Goal: Transaction & Acquisition: Book appointment/travel/reservation

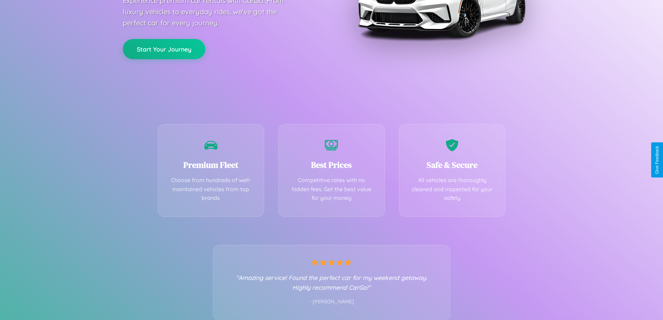
scroll to position [137, 0]
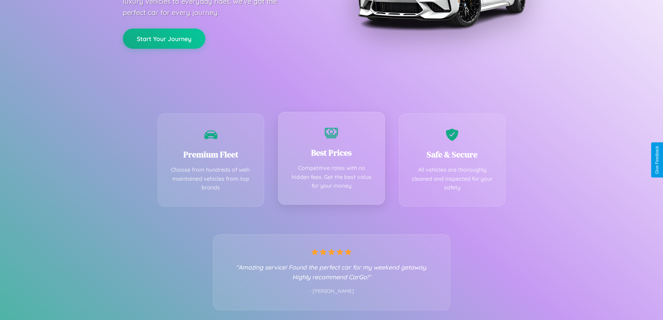
click at [331, 160] on div "Best Prices Competitive rates with no hidden fees. Get the best value for your …" at bounding box center [331, 158] width 107 height 93
click at [164, 38] on button "Start Your Journey" at bounding box center [164, 38] width 82 height 20
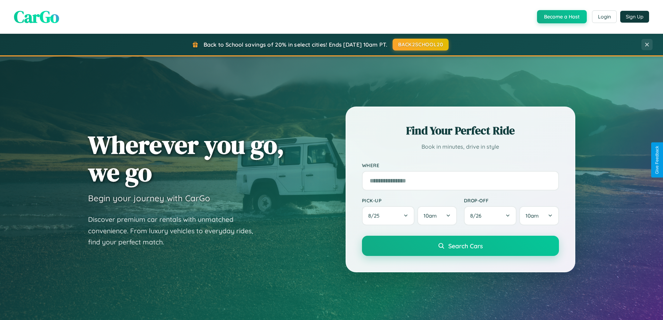
scroll to position [1338, 0]
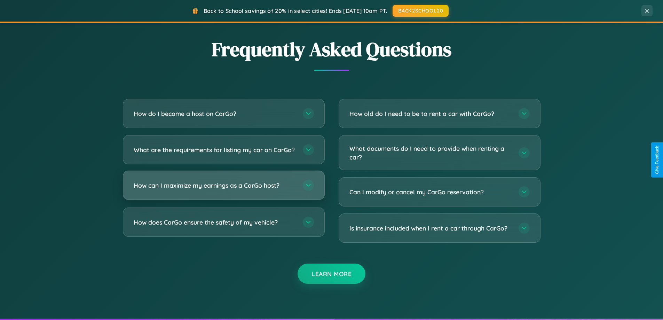
click at [223, 190] on h3 "How can I maximize my earnings as a CarGo host?" at bounding box center [215, 185] width 162 height 9
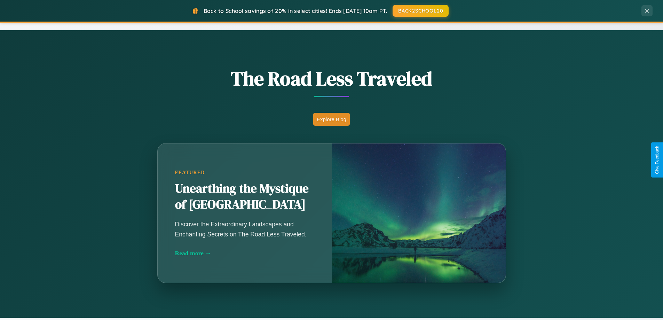
scroll to position [21, 0]
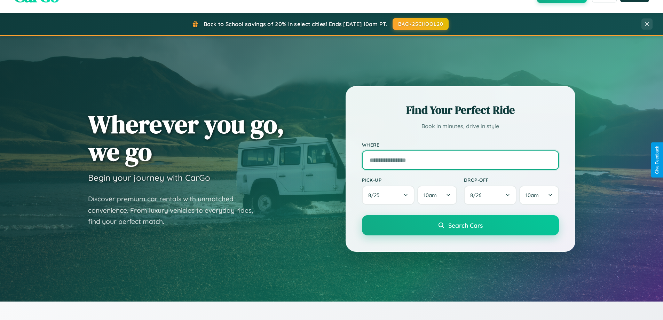
click at [460, 160] on input "text" at bounding box center [460, 159] width 197 height 19
type input "**********"
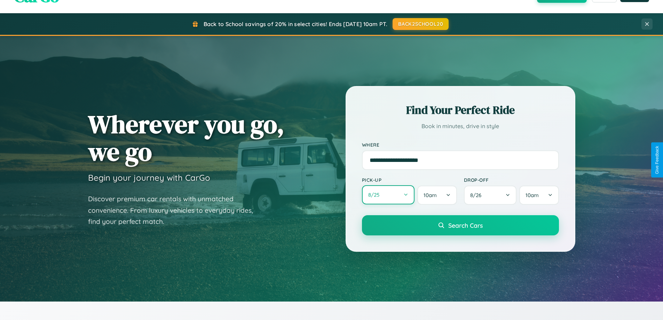
click at [388, 195] on button "8 / 25" at bounding box center [388, 194] width 53 height 19
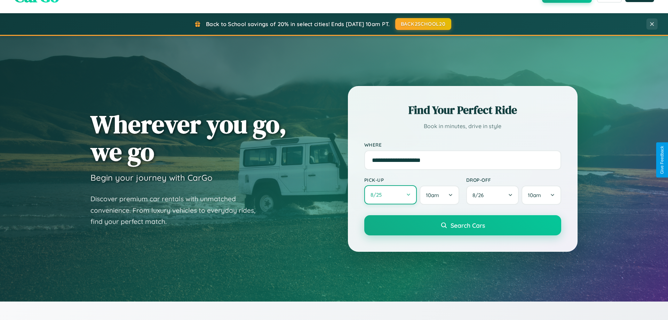
select select "*"
select select "****"
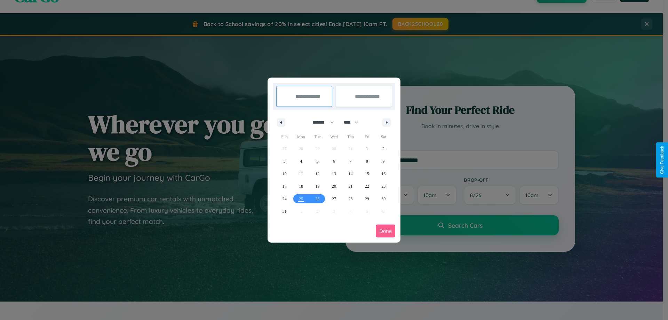
drag, startPoint x: 320, startPoint y: 122, endPoint x: 334, endPoint y: 139, distance: 22.3
click at [320, 122] on select "******* ******** ***** ***** *** **** **** ****** ********* ******* ******** **…" at bounding box center [322, 122] width 30 height 11
select select "*"
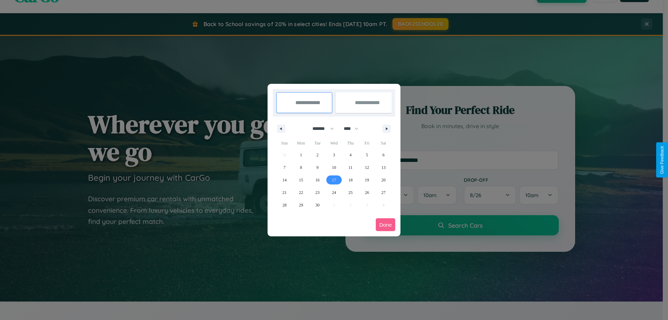
click at [334, 179] on span "17" at bounding box center [334, 180] width 4 height 13
type input "**********"
click at [301, 192] on span "22" at bounding box center [301, 192] width 4 height 13
type input "**********"
click at [385, 224] on button "Done" at bounding box center [385, 224] width 19 height 13
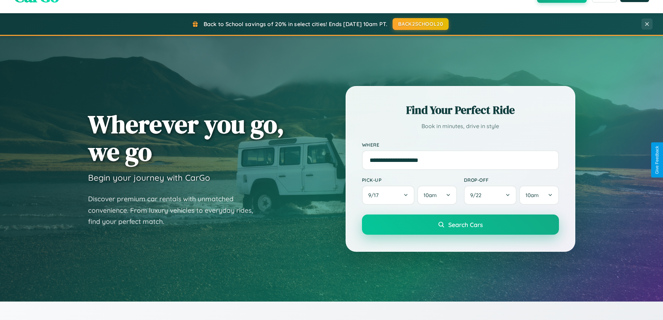
click at [460, 224] on span "Search Cars" at bounding box center [465, 224] width 34 height 8
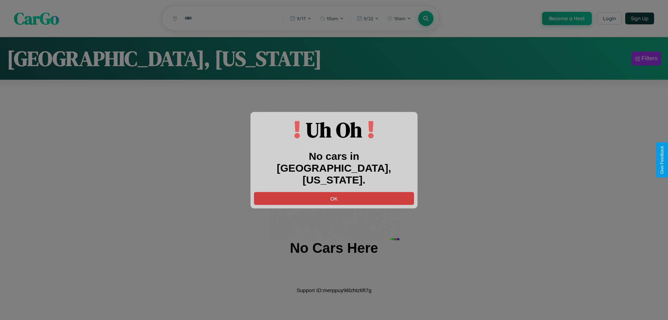
click at [334, 192] on button "OK" at bounding box center [334, 198] width 160 height 13
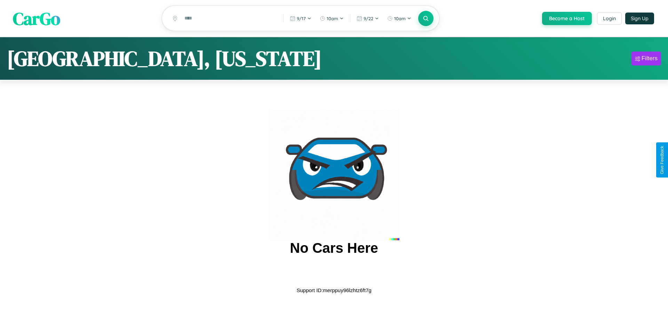
click at [37, 19] on span "CarGo" at bounding box center [36, 18] width 47 height 24
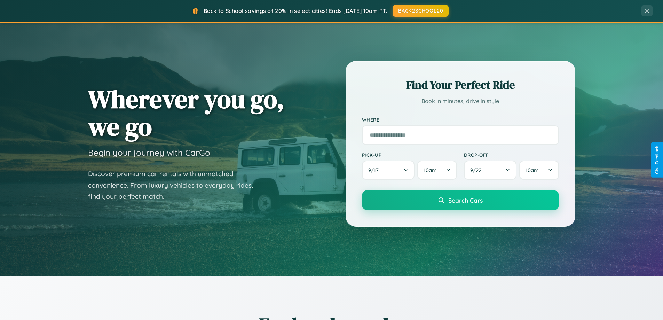
scroll to position [479, 0]
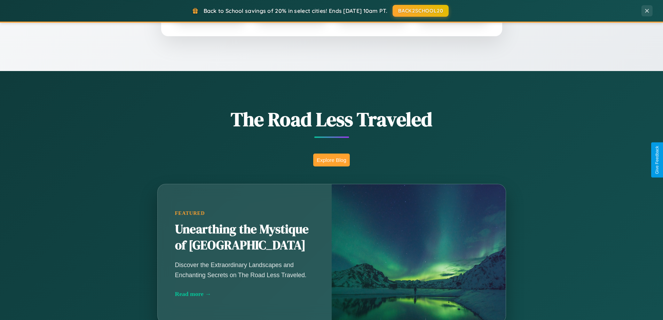
click at [331, 160] on button "Explore Blog" at bounding box center [331, 159] width 37 height 13
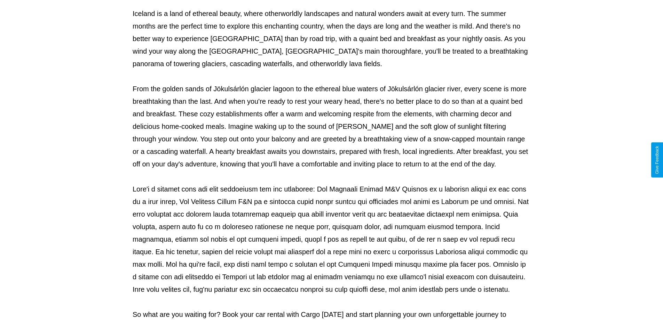
scroll to position [225, 0]
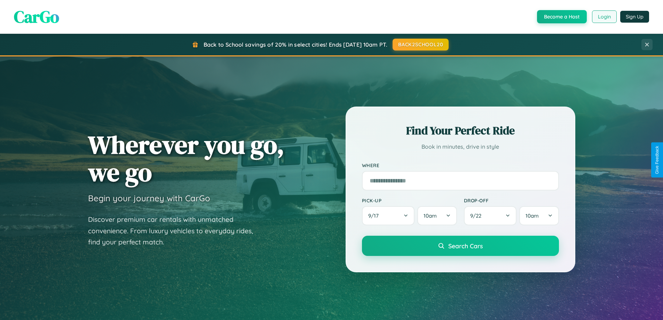
click at [603, 17] on button "Login" at bounding box center [604, 16] width 25 height 13
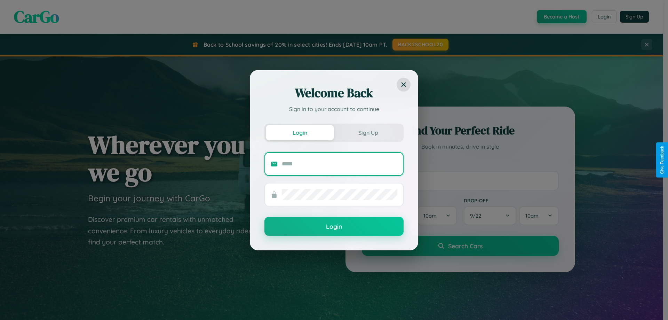
click at [339, 163] on input "text" at bounding box center [339, 163] width 115 height 11
type input "**********"
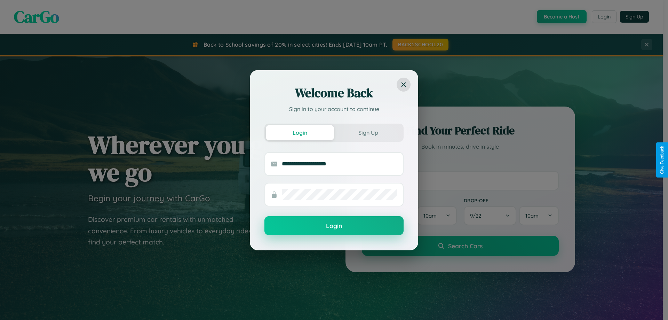
click at [334, 226] on button "Login" at bounding box center [333, 225] width 139 height 19
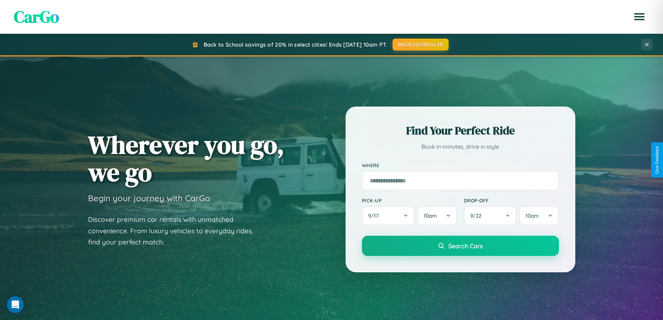
scroll to position [300, 0]
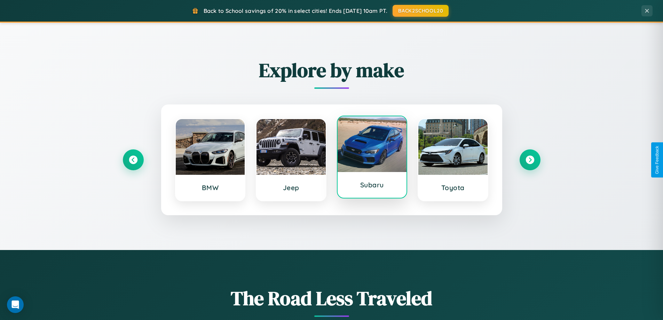
click at [371, 160] on div at bounding box center [371, 144] width 69 height 56
